Goal: Information Seeking & Learning: Learn about a topic

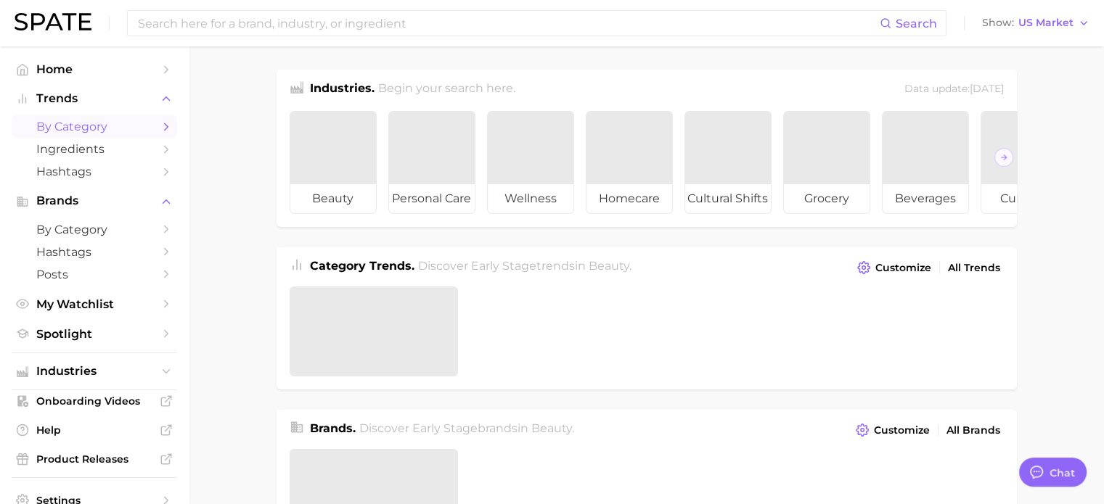
type textarea "x"
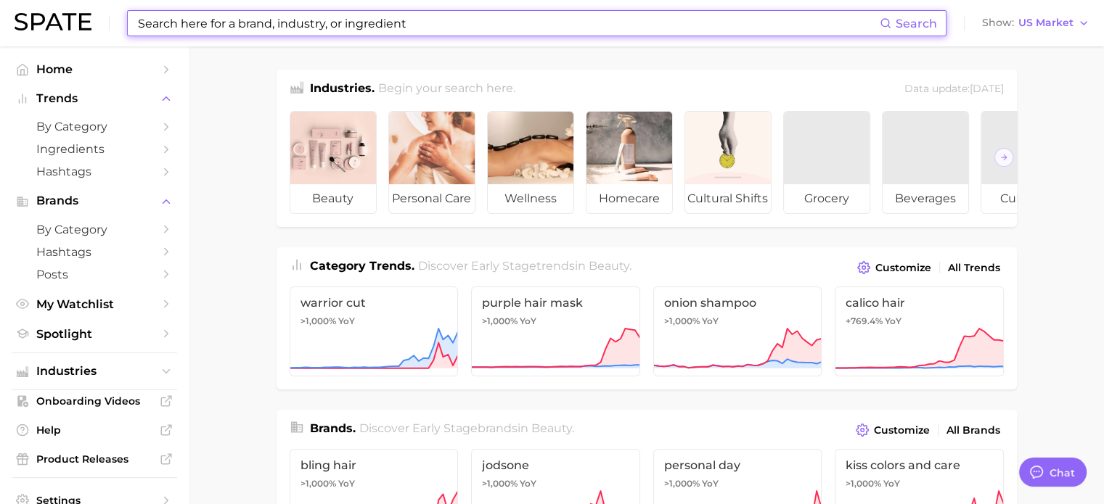
click at [388, 23] on input at bounding box center [507, 23] width 743 height 25
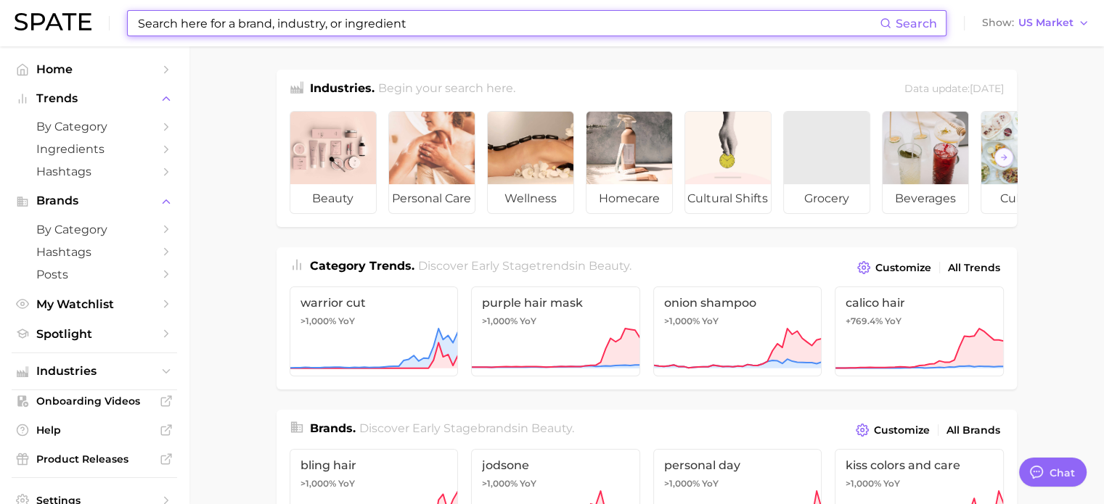
type input "d"
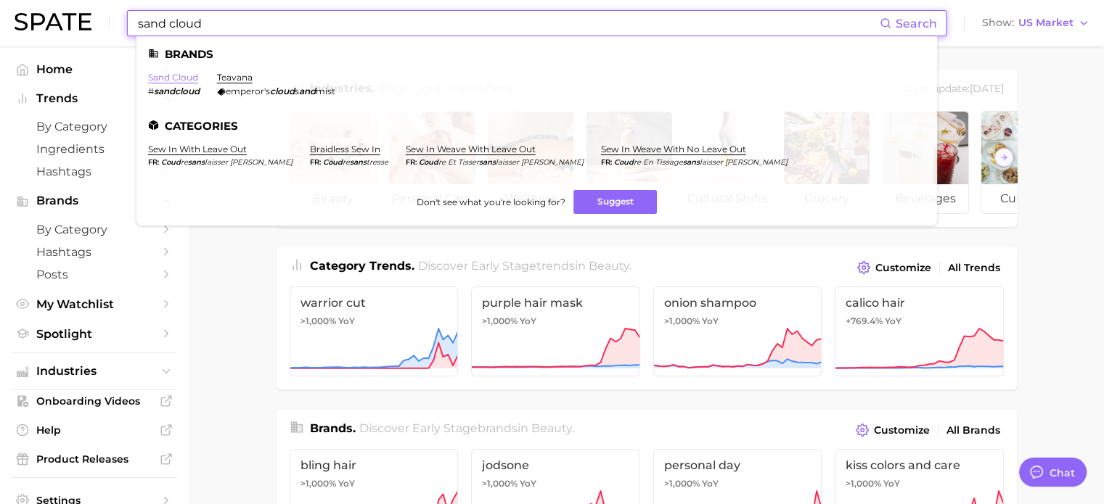
type input "sand cloud"
click at [181, 77] on link "sand cloud" at bounding box center [173, 77] width 50 height 11
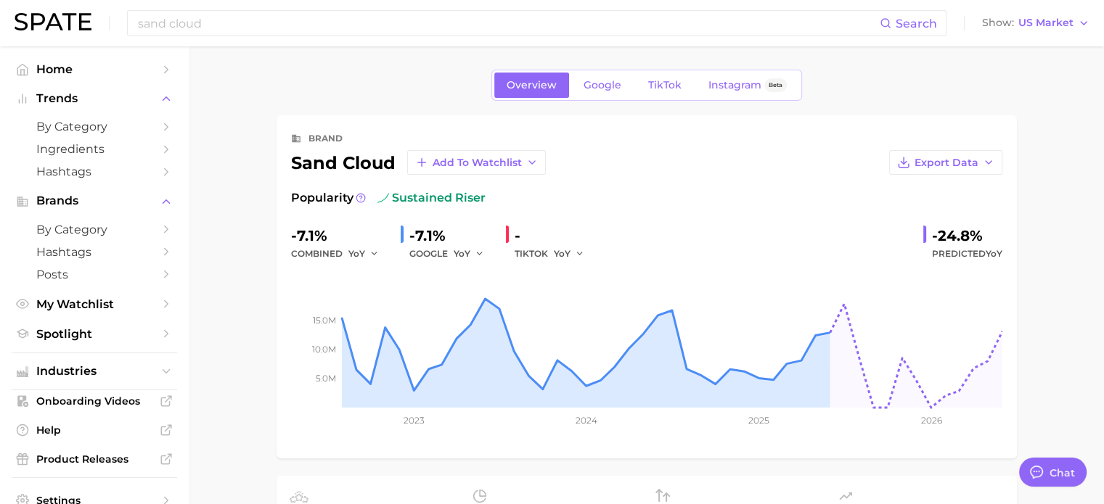
type textarea "x"
click at [514, 159] on span "Add to Watchlist" at bounding box center [476, 163] width 89 height 12
click at [432, 88] on div "Overview Google TikTok Instagram Beta" at bounding box center [646, 85] width 740 height 31
drag, startPoint x: 1048, startPoint y: 172, endPoint x: 788, endPoint y: 141, distance: 262.2
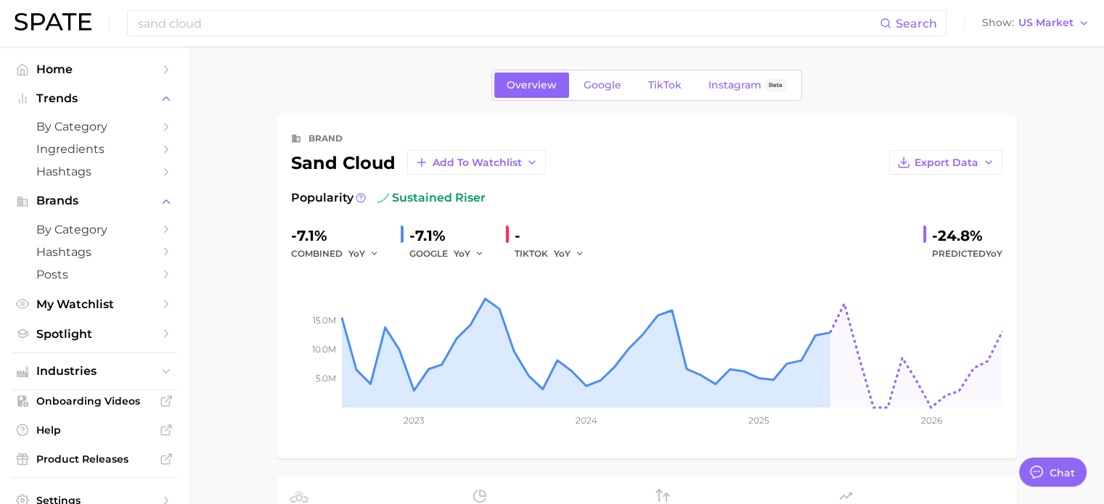
click at [212, 25] on input "sand cloud" at bounding box center [507, 23] width 743 height 25
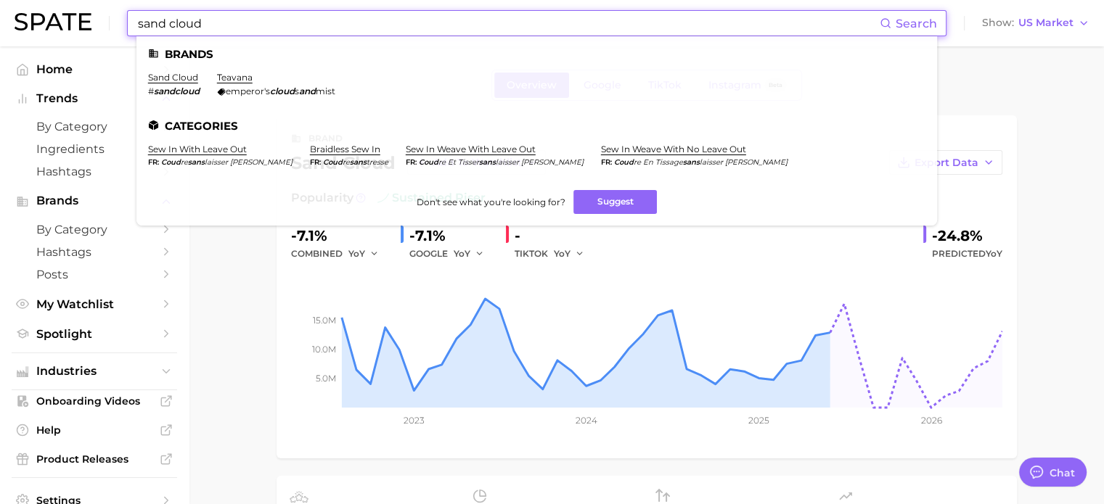
click at [182, 17] on input "sand cloud" at bounding box center [507, 23] width 743 height 25
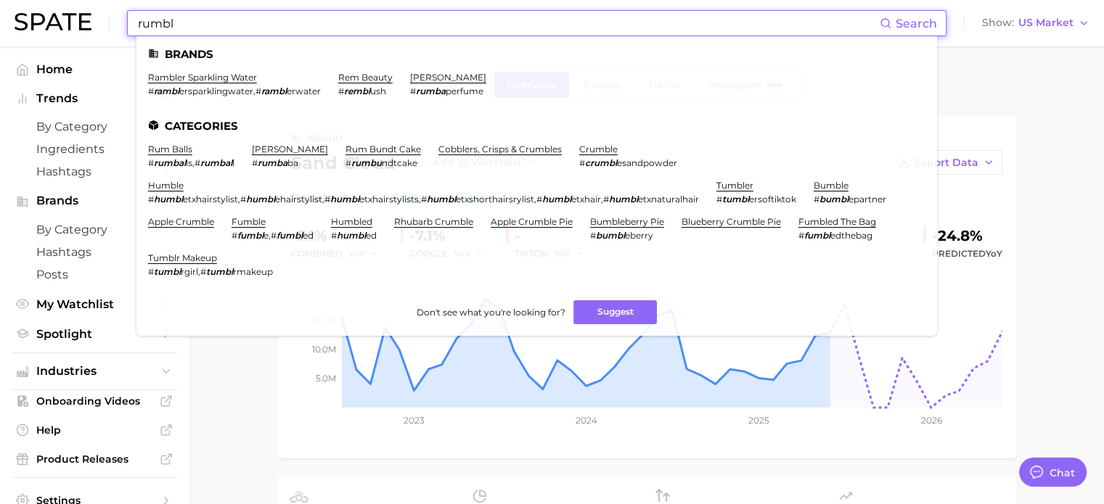
click at [182, 17] on input "rumbl" at bounding box center [507, 23] width 743 height 25
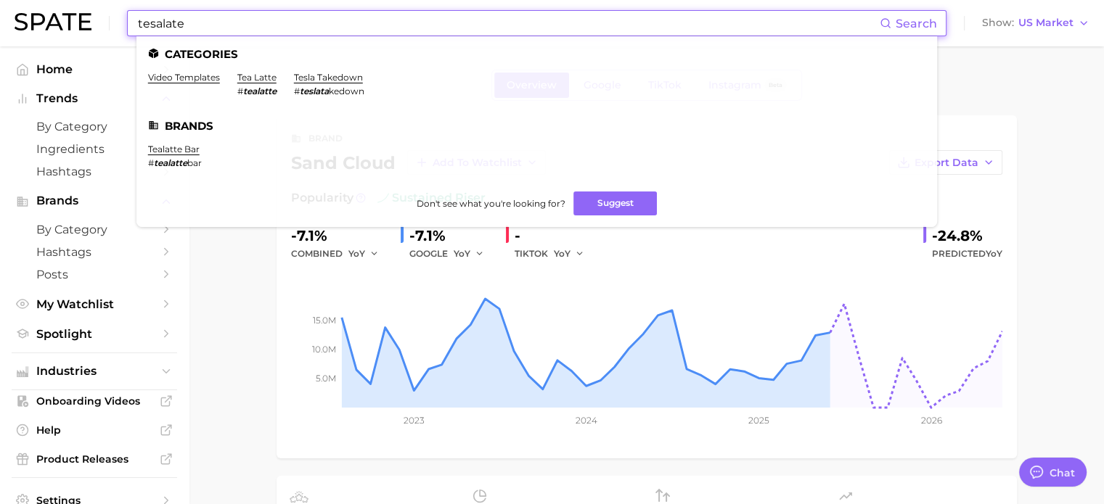
click at [182, 17] on input "tesalate" at bounding box center [507, 23] width 743 height 25
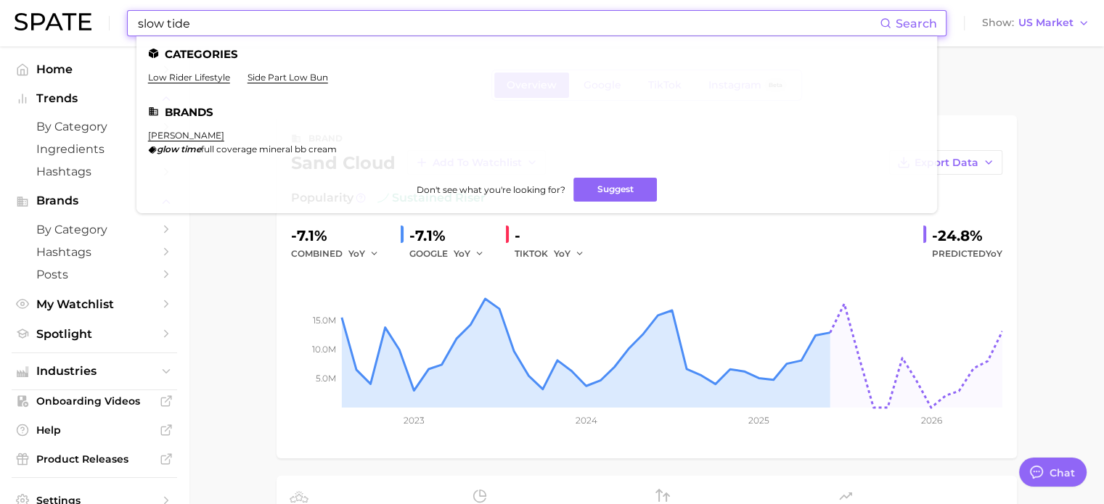
click at [273, 23] on input "slow tide" at bounding box center [507, 23] width 743 height 25
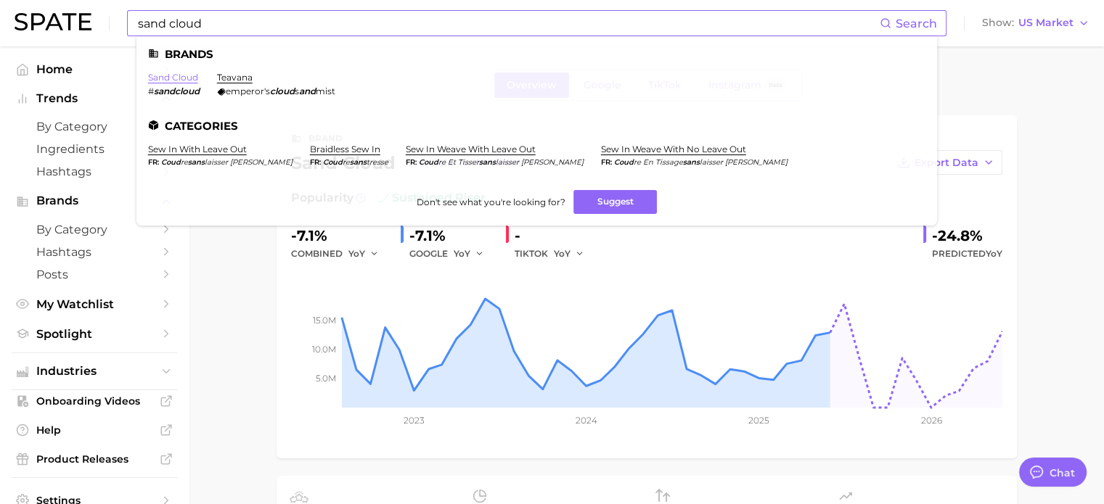
click at [168, 78] on link "sand cloud" at bounding box center [173, 77] width 50 height 11
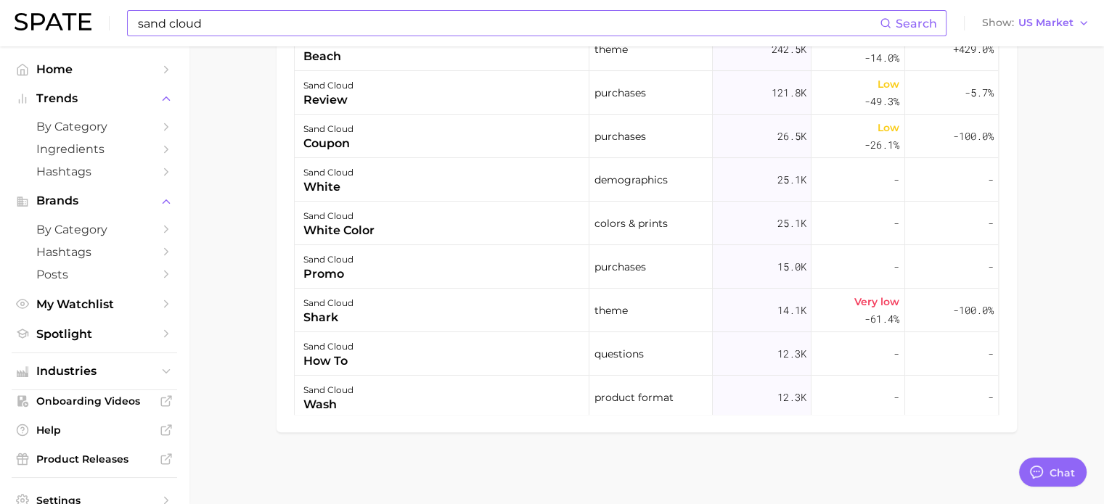
scroll to position [699, 0]
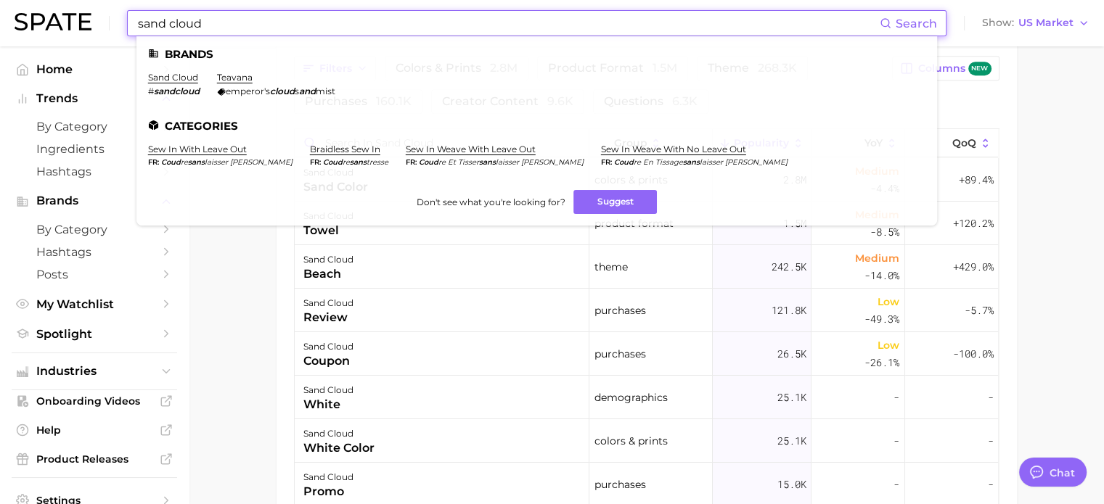
click at [180, 17] on input "sand cloud" at bounding box center [507, 23] width 743 height 25
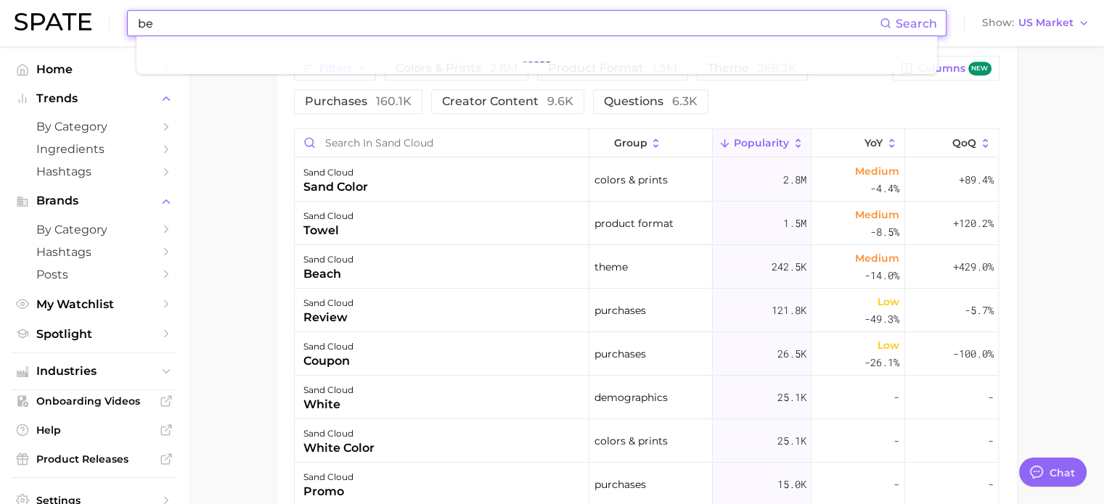
type input "b"
click at [197, 19] on input "surf poncho" at bounding box center [507, 23] width 743 height 25
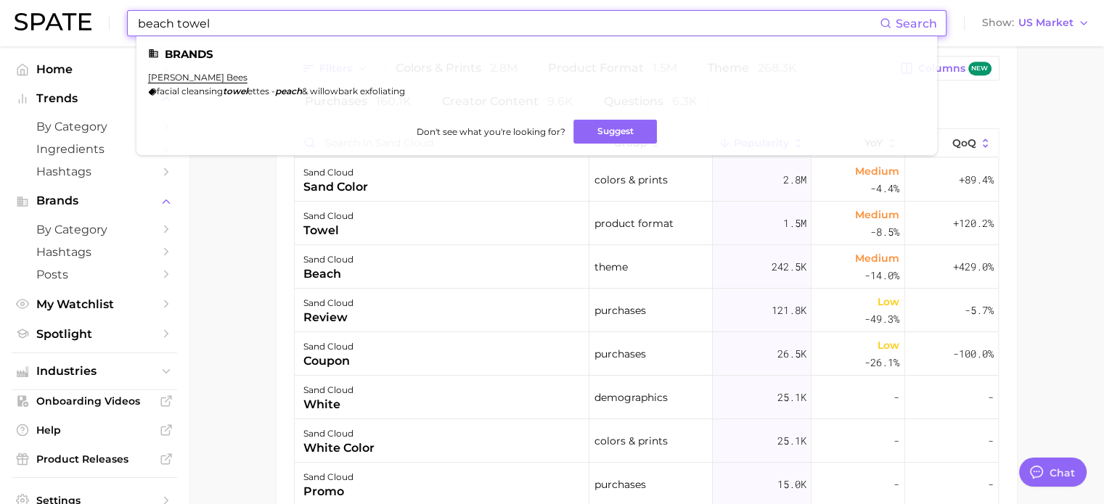
drag, startPoint x: 178, startPoint y: 22, endPoint x: 39, endPoint y: 26, distance: 139.4
click at [39, 26] on div "beach towel Search Brands [PERSON_NAME] bees facial cleansing towel ettes - pea…" at bounding box center [552, 23] width 1075 height 46
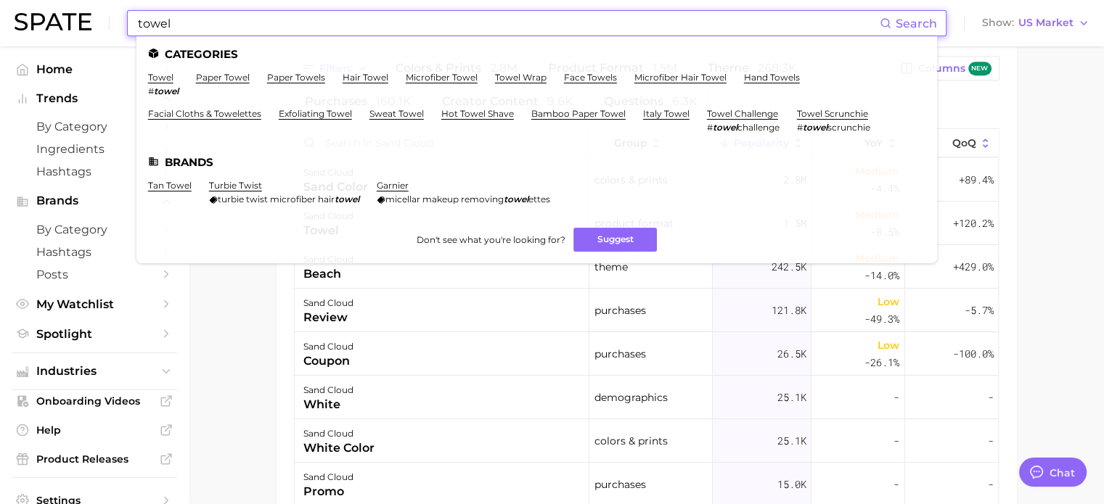
click at [189, 22] on input "towel" at bounding box center [507, 23] width 743 height 25
type input "towel"
click at [157, 76] on link "towel" at bounding box center [160, 77] width 25 height 11
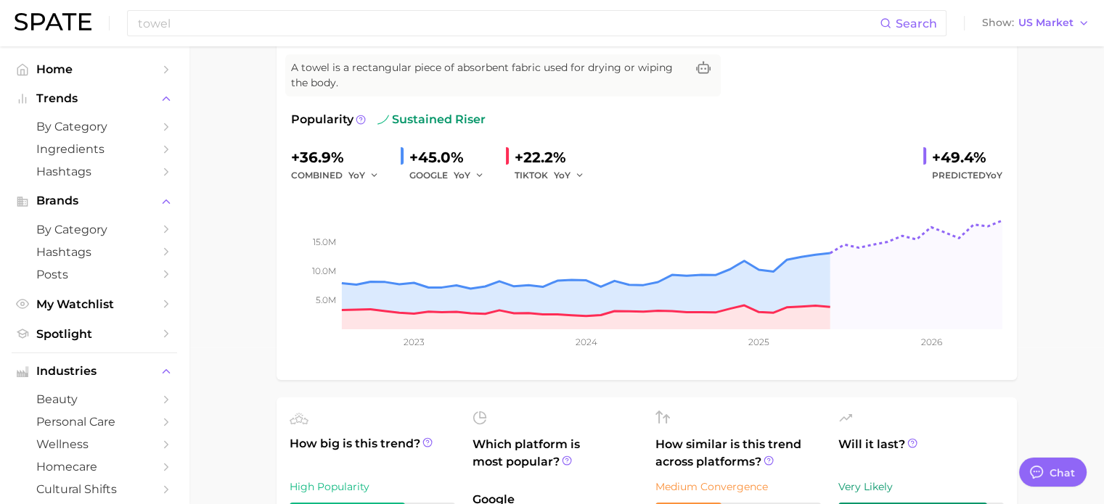
scroll to position [52, 0]
